Goal: Navigation & Orientation: Find specific page/section

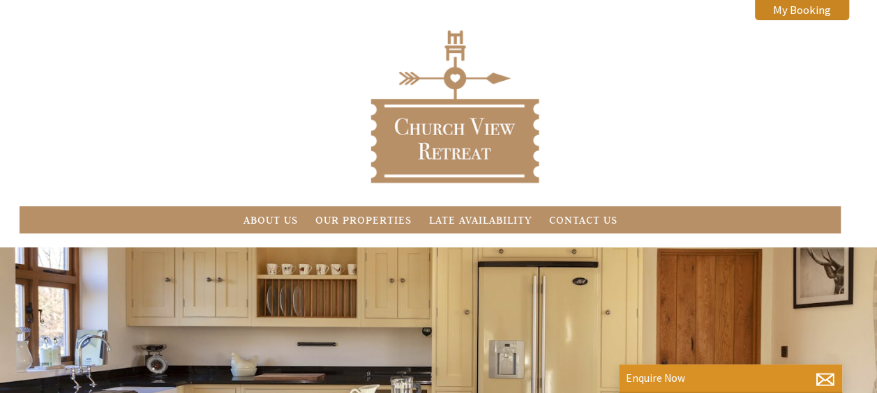
click at [672, 137] on div "About Us Our Properties Late Availability Contact Us My Booking My Booking" at bounding box center [430, 127] width 838 height 214
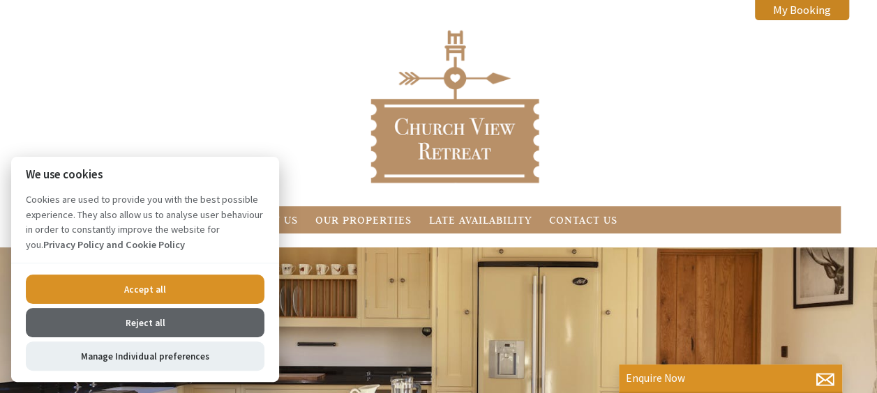
click at [197, 319] on button "Reject all" at bounding box center [145, 322] width 238 height 29
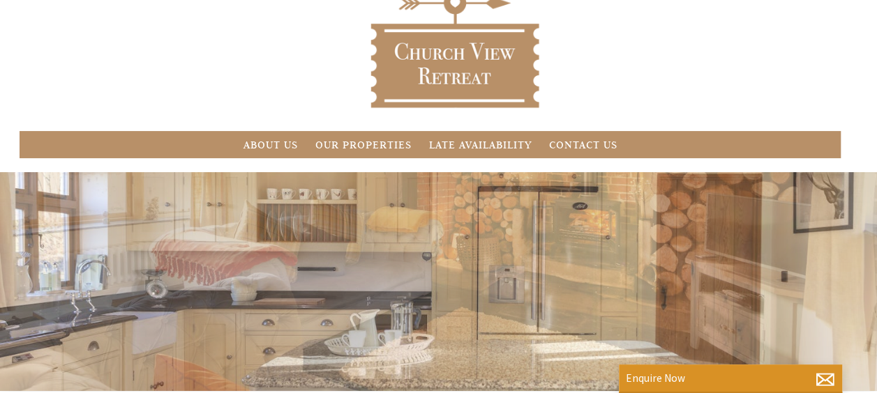
scroll to position [76, 0]
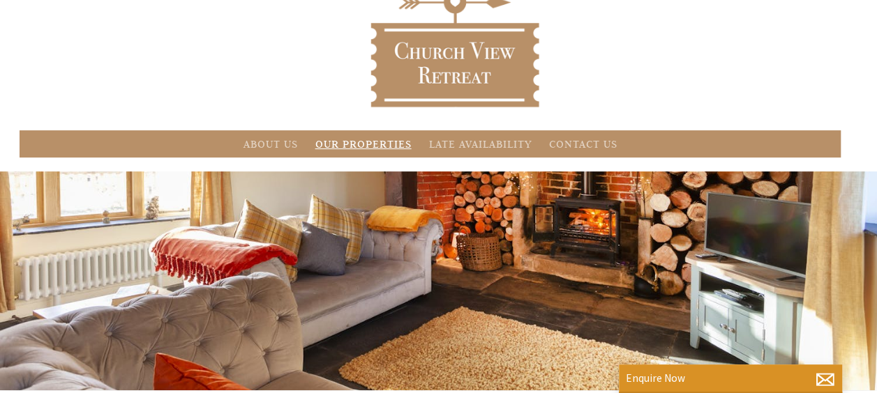
click at [372, 145] on link "Our Properties" at bounding box center [363, 143] width 96 height 13
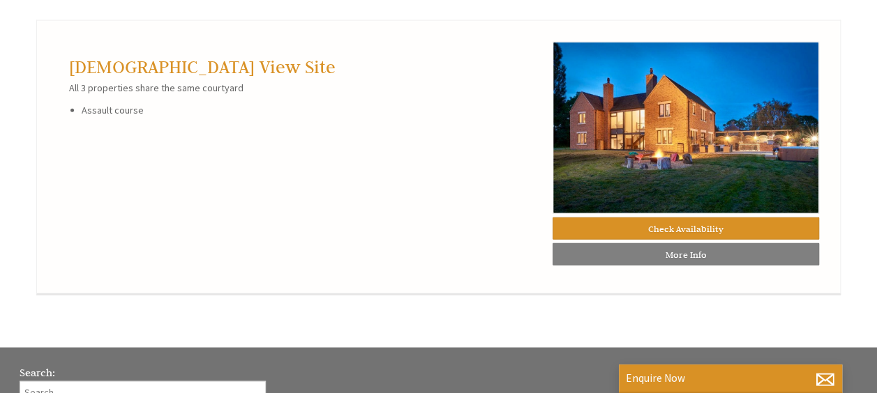
scroll to position [1608, 0]
